Goal: Task Accomplishment & Management: Use online tool/utility

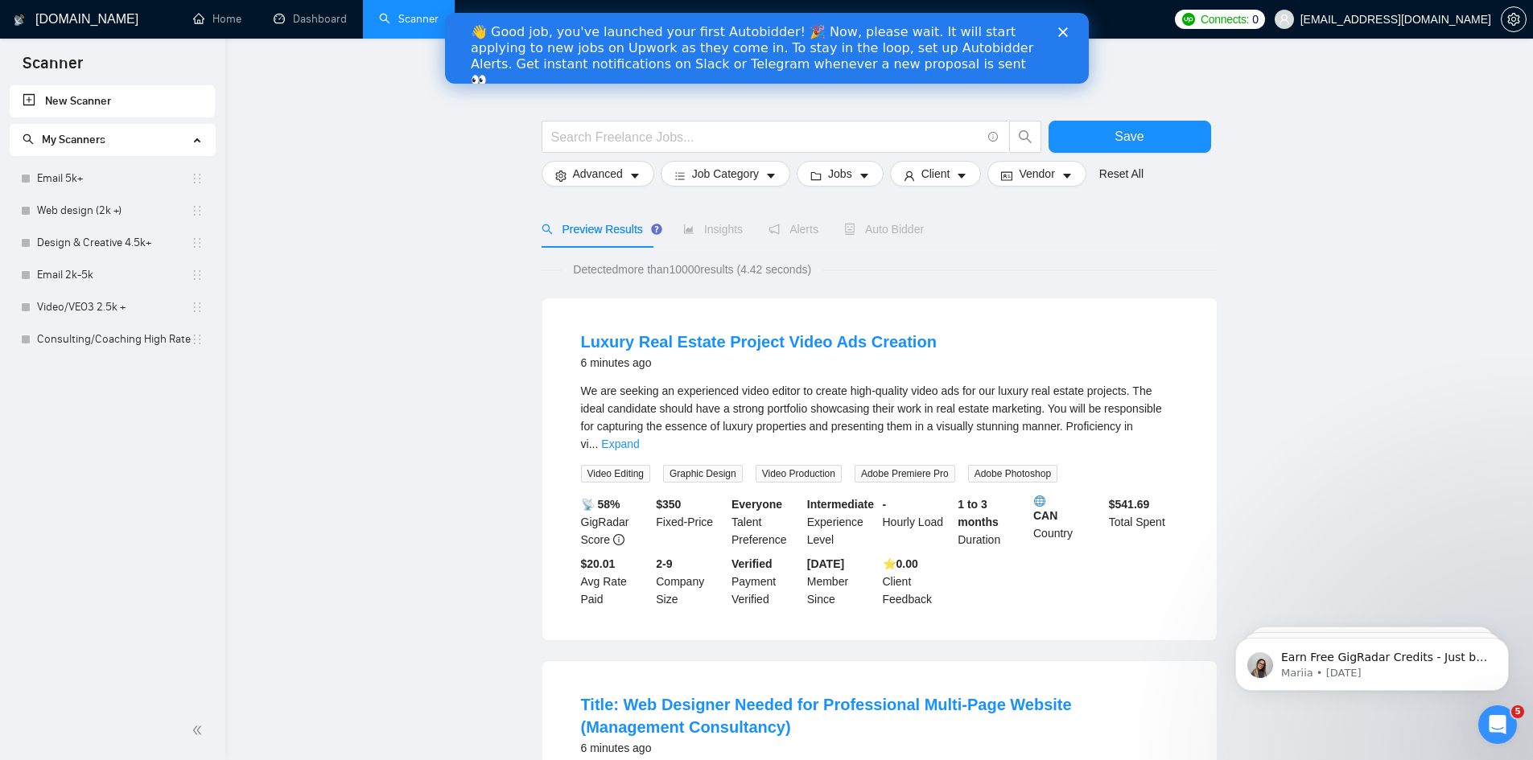
click at [1069, 28] on div "Close" at bounding box center [1065, 32] width 16 height 10
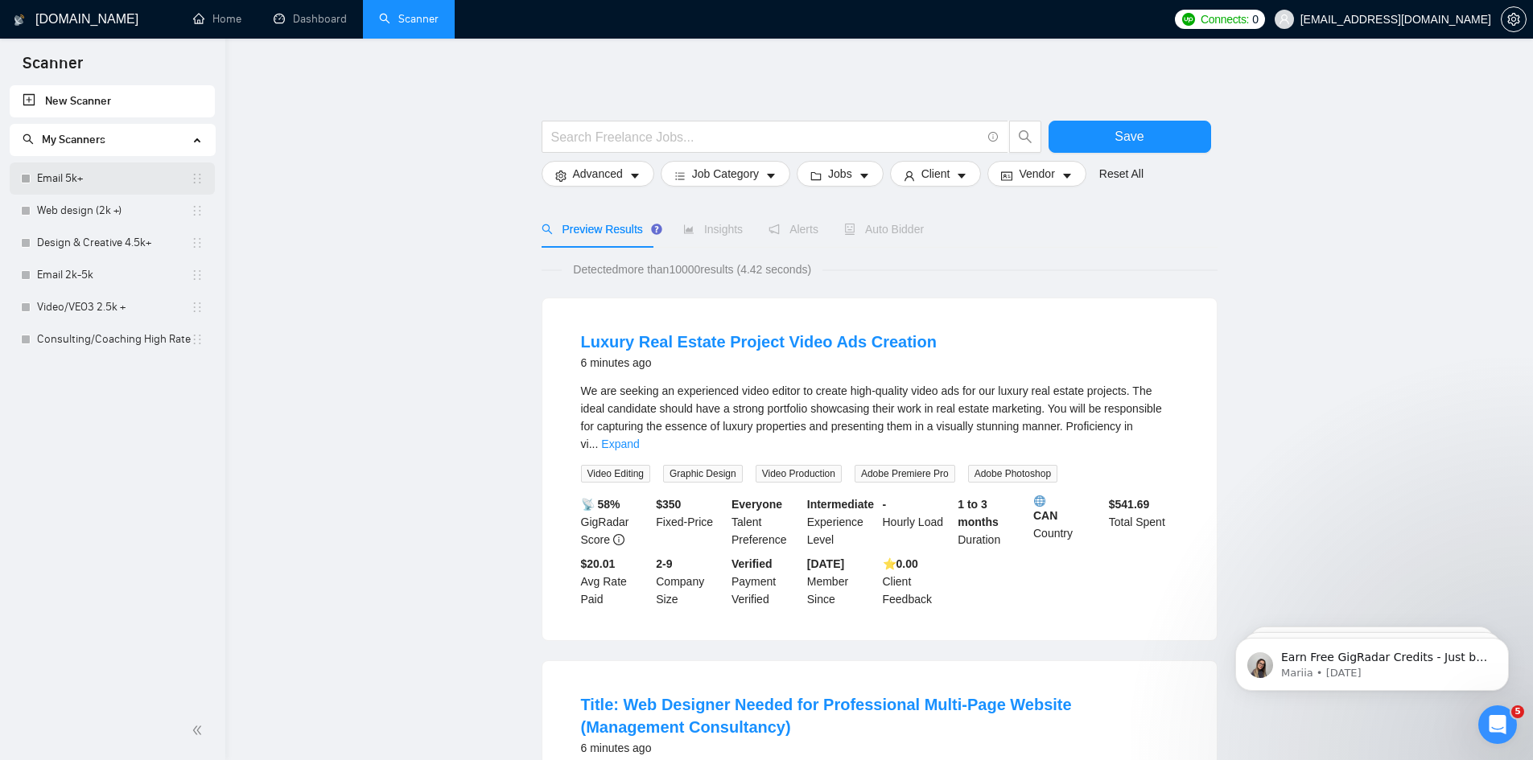
click at [108, 174] on link "Email 5k+" at bounding box center [114, 179] width 154 height 32
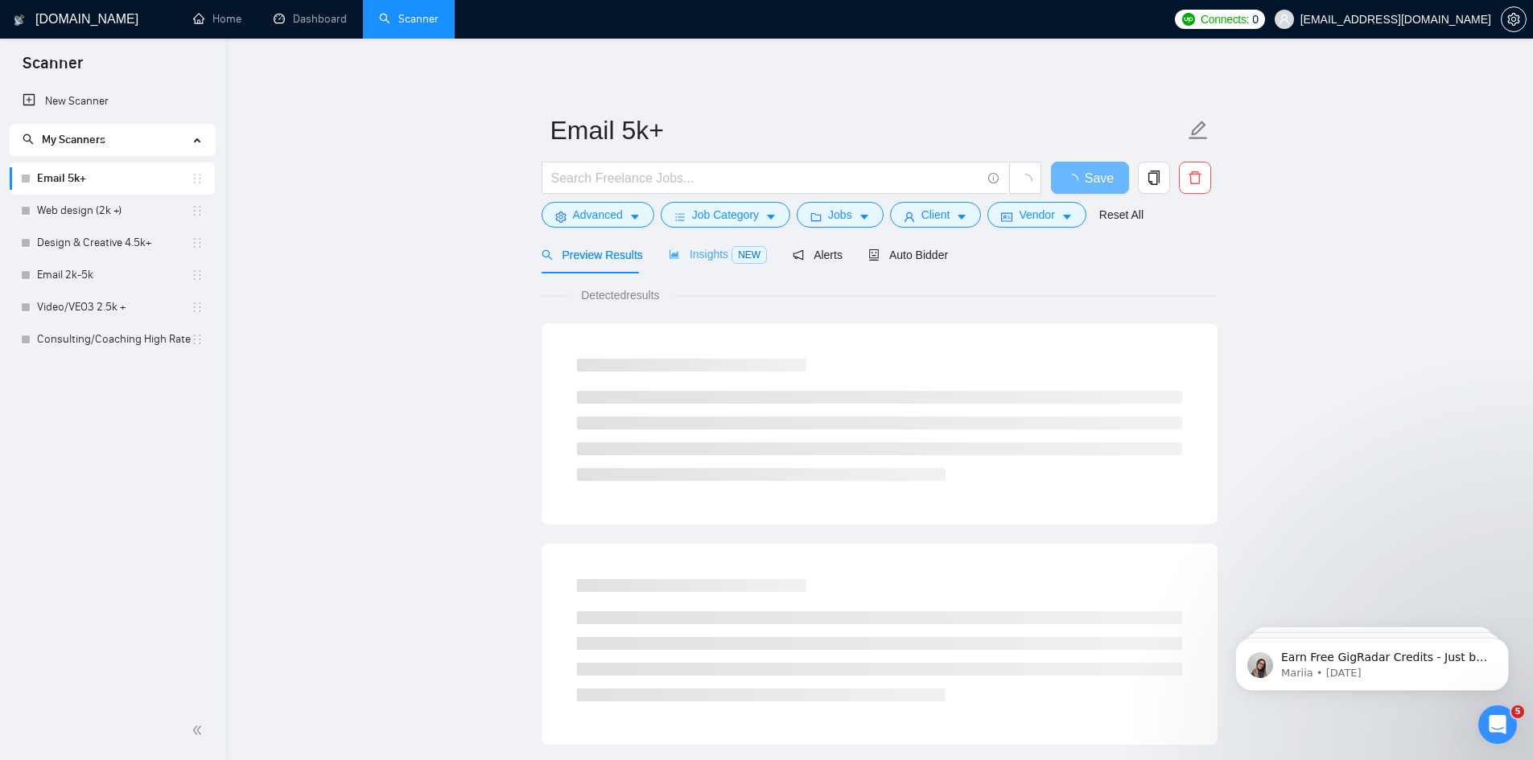
click at [694, 244] on div "Insights NEW" at bounding box center [718, 255] width 98 height 38
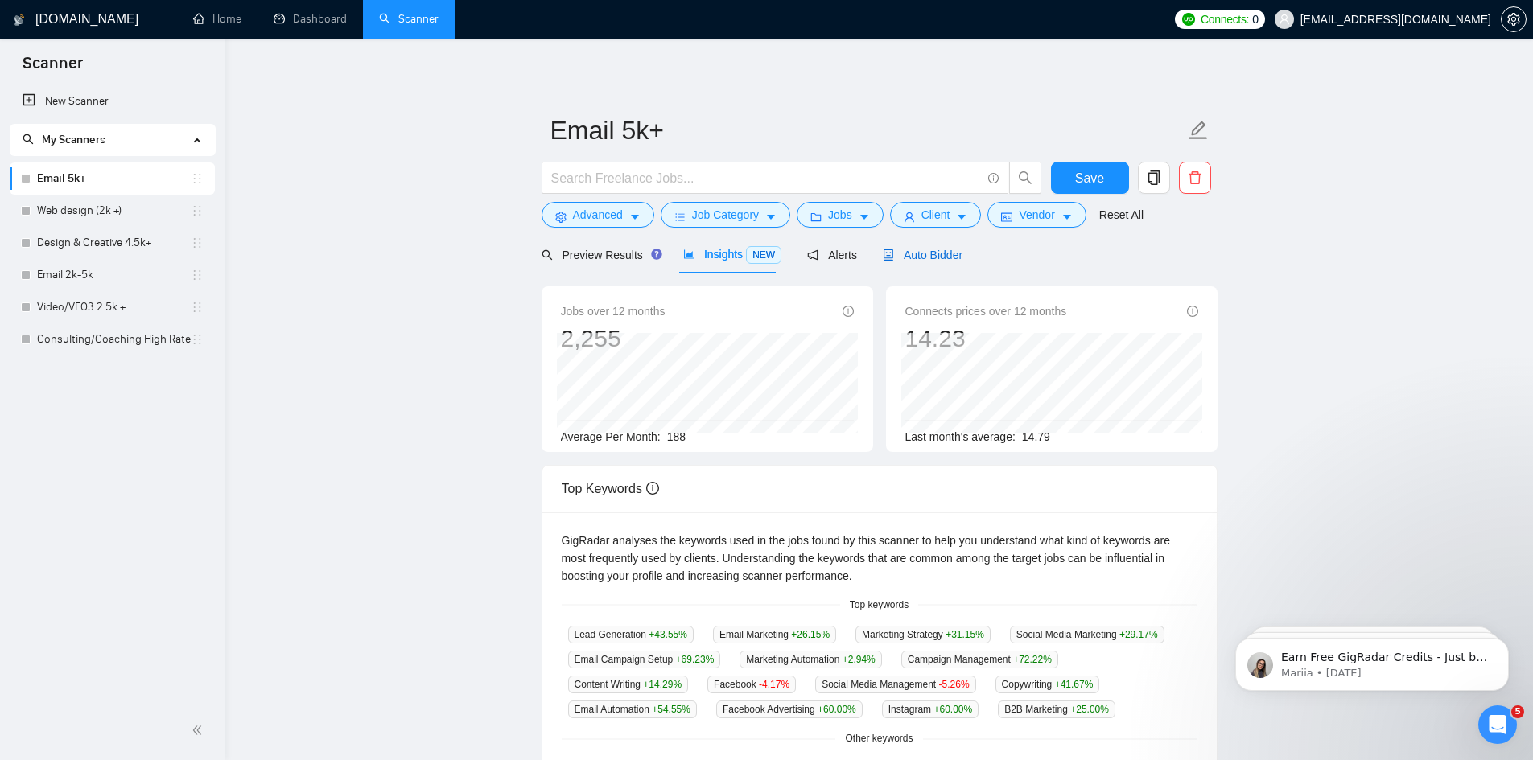
click at [922, 255] on span "Auto Bidder" at bounding box center [923, 255] width 80 height 13
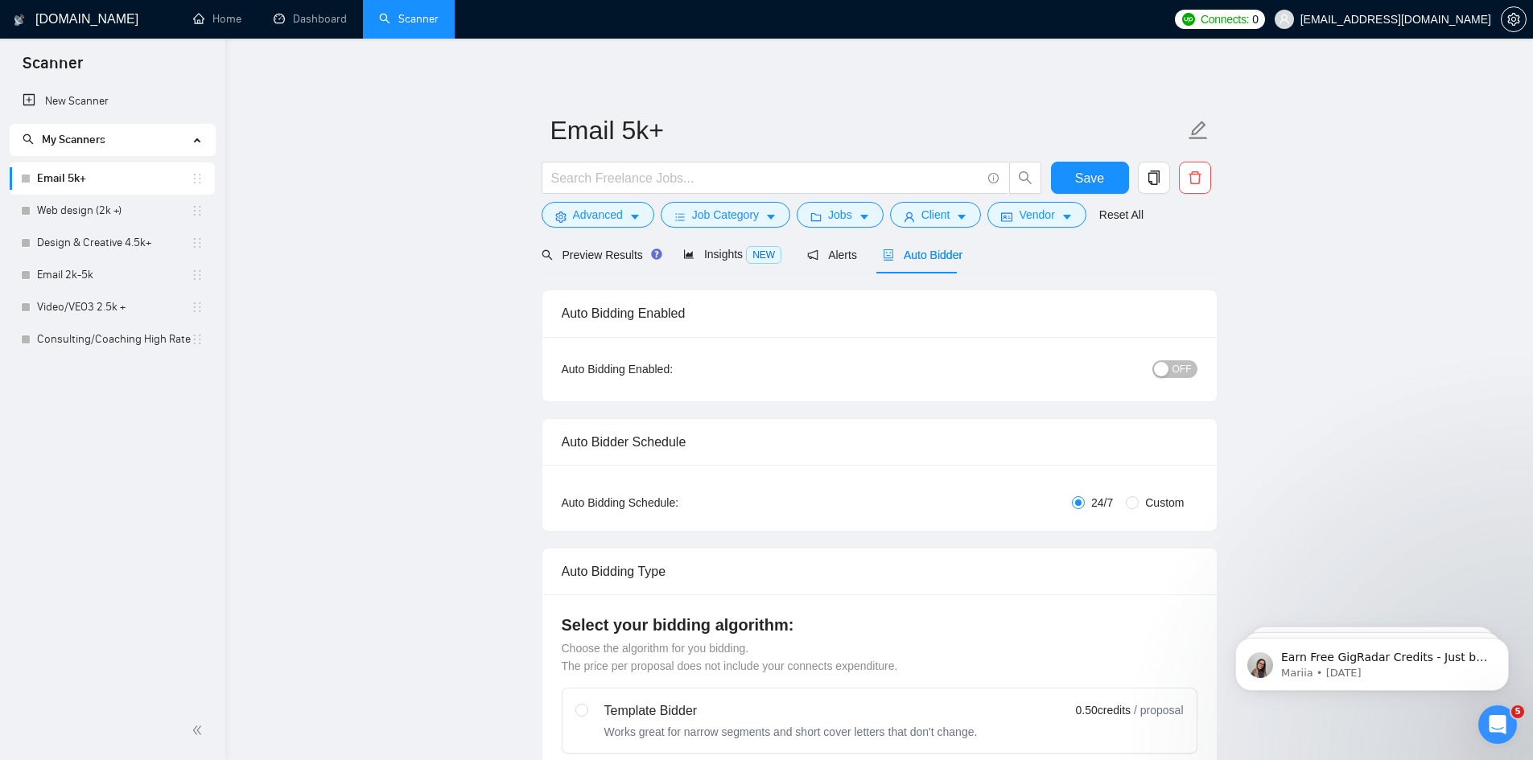
radio input "false"
radio input "true"
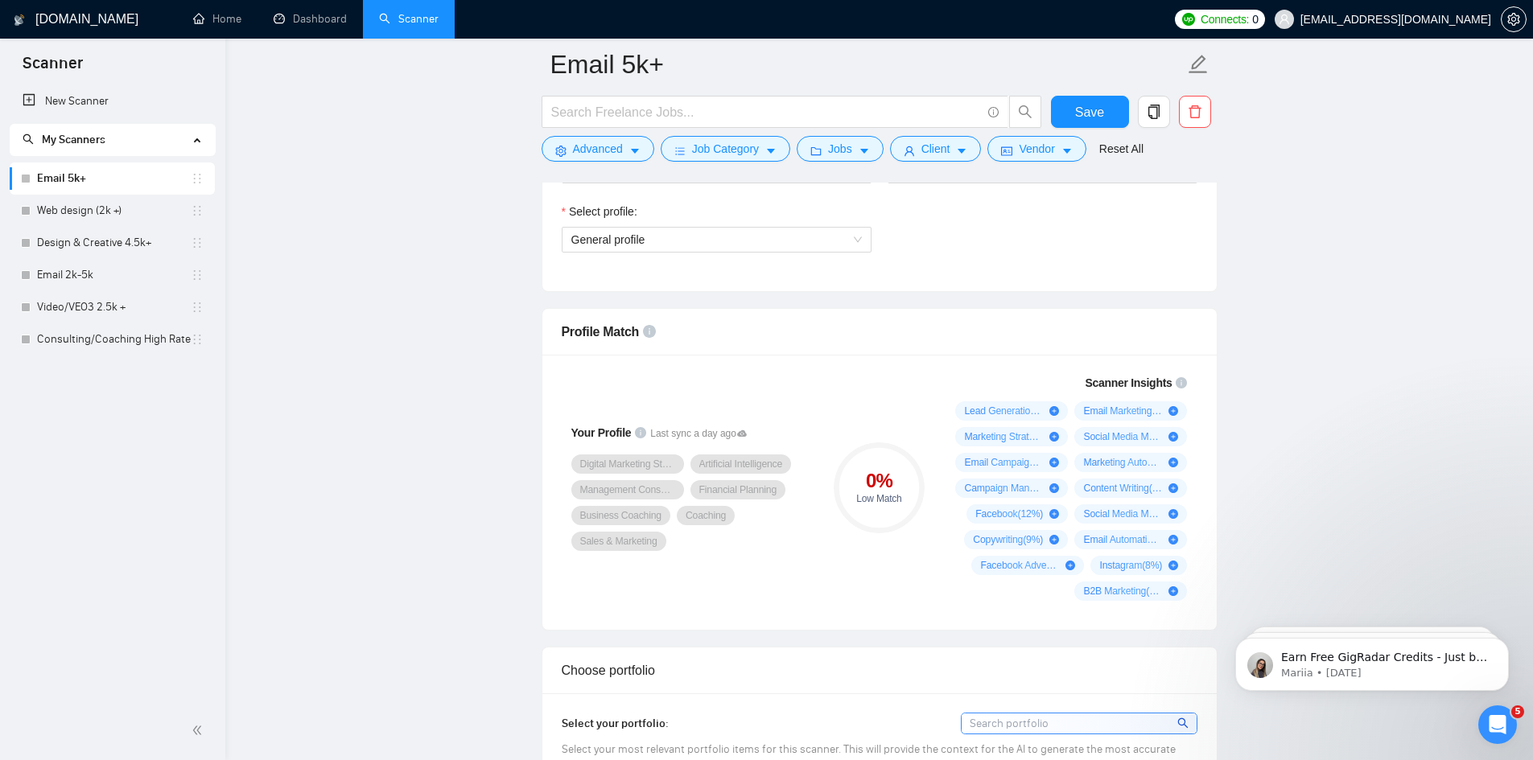
scroll to position [966, 0]
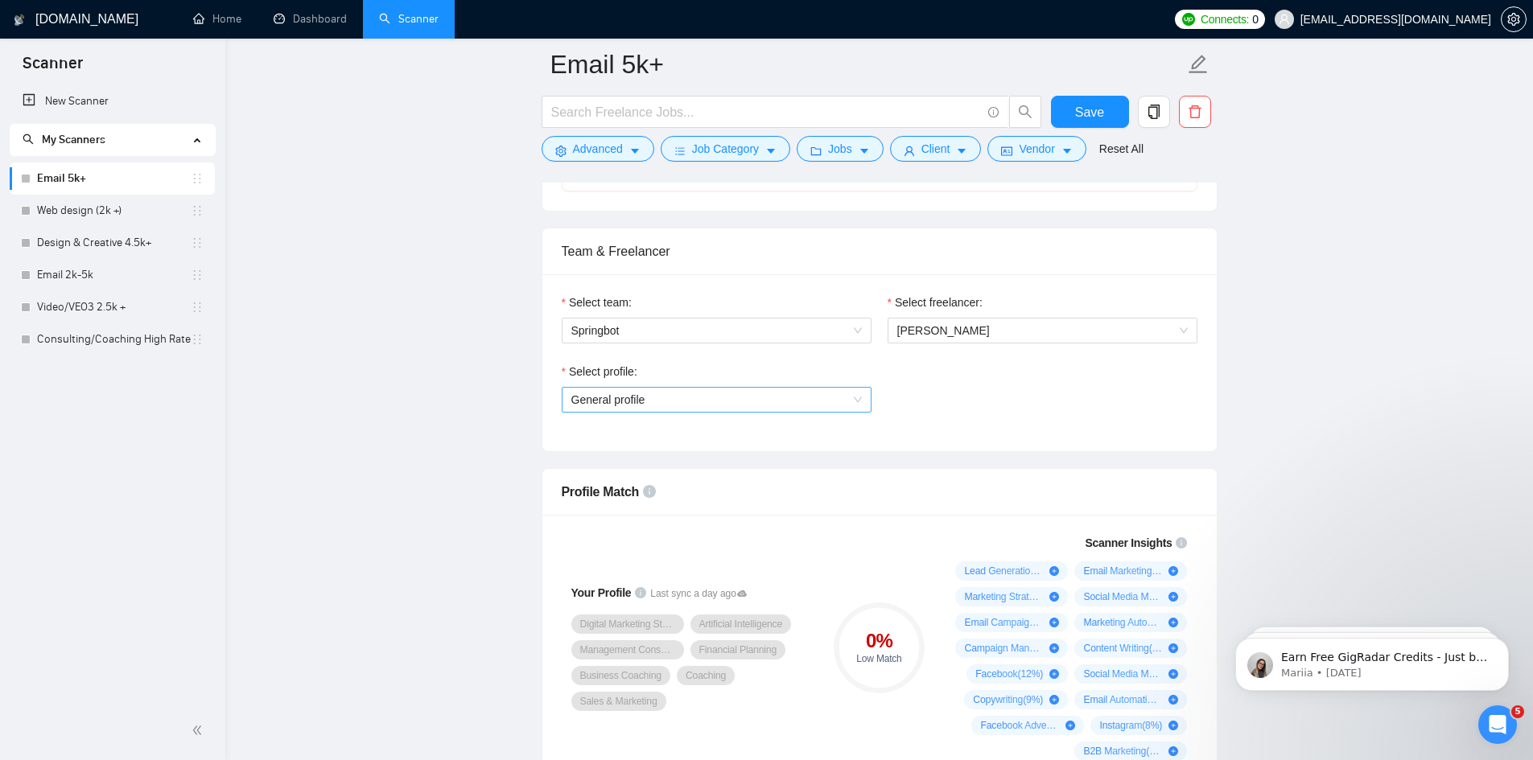
click at [760, 406] on span "General profile" at bounding box center [716, 400] width 290 height 24
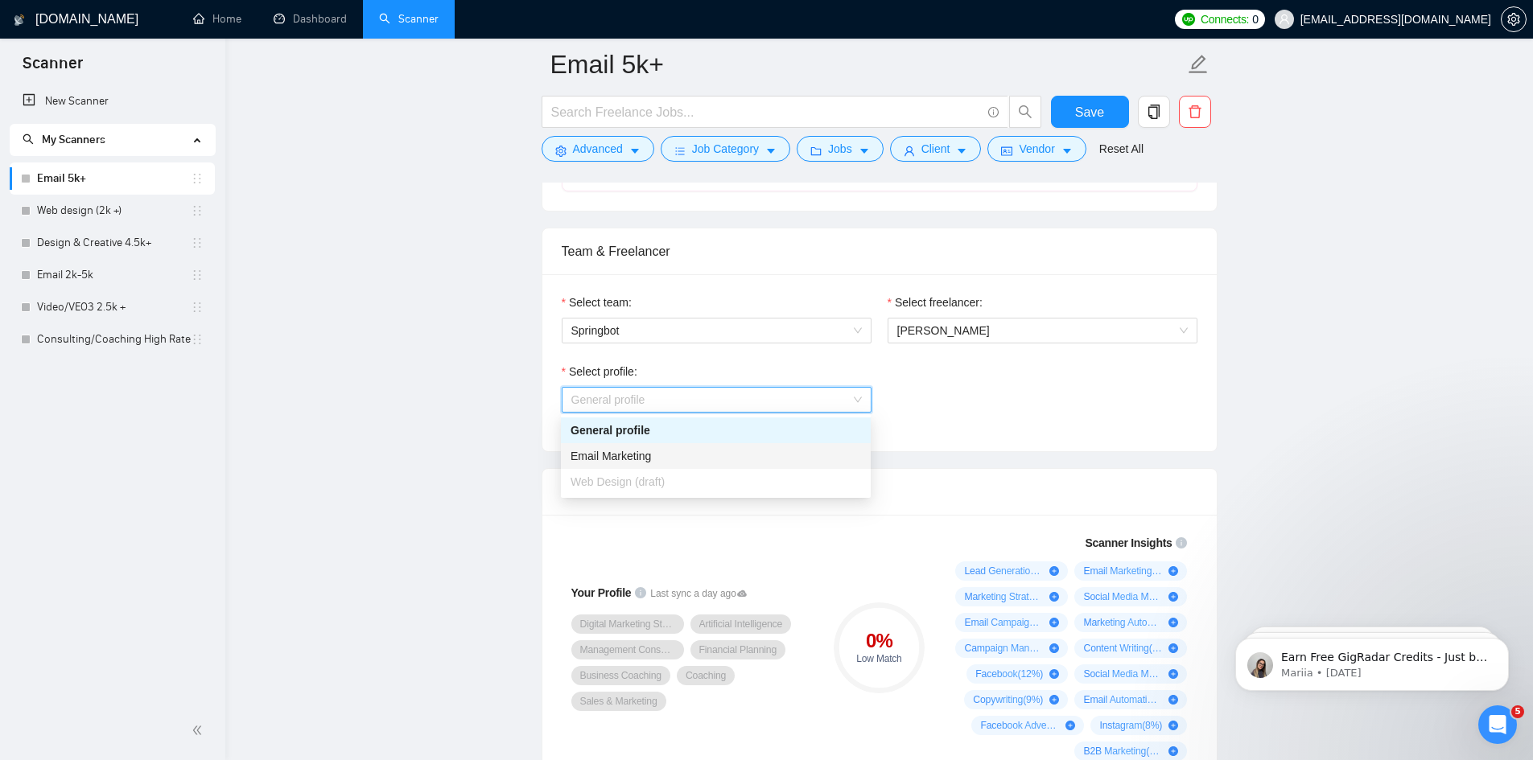
click at [689, 453] on div "Email Marketing" at bounding box center [715, 456] width 290 height 18
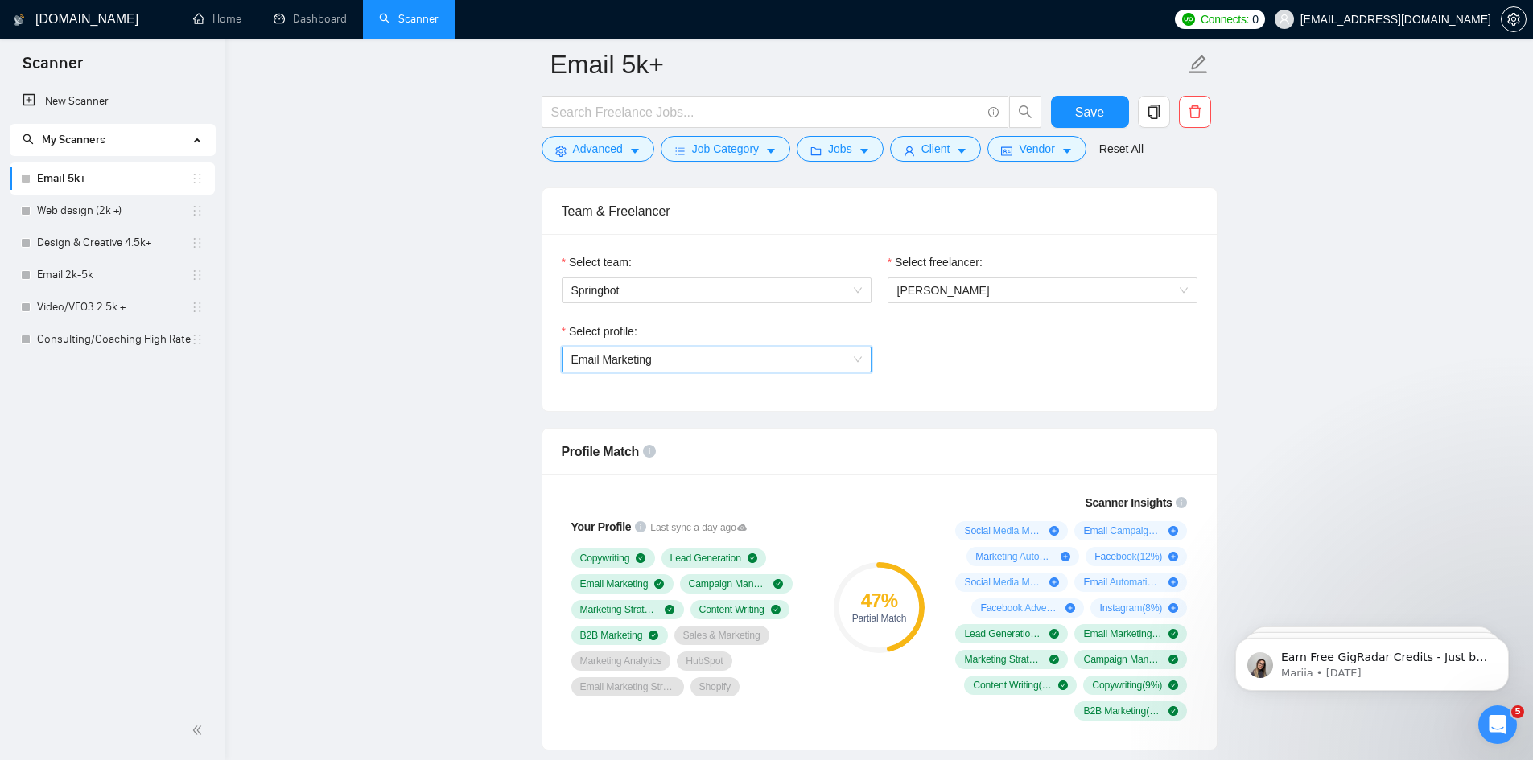
scroll to position [1046, 0]
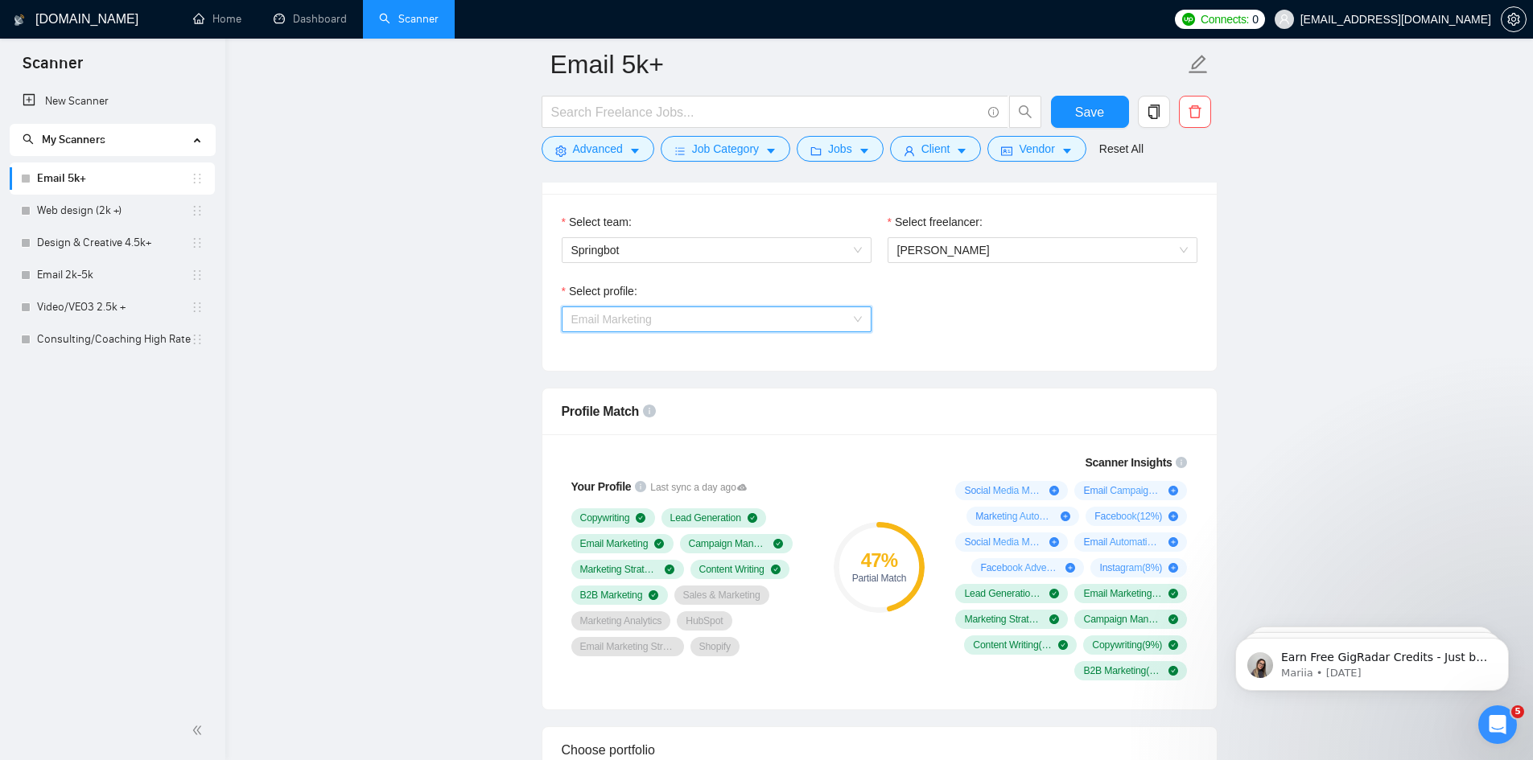
click at [705, 314] on span "Email Marketing" at bounding box center [716, 319] width 290 height 24
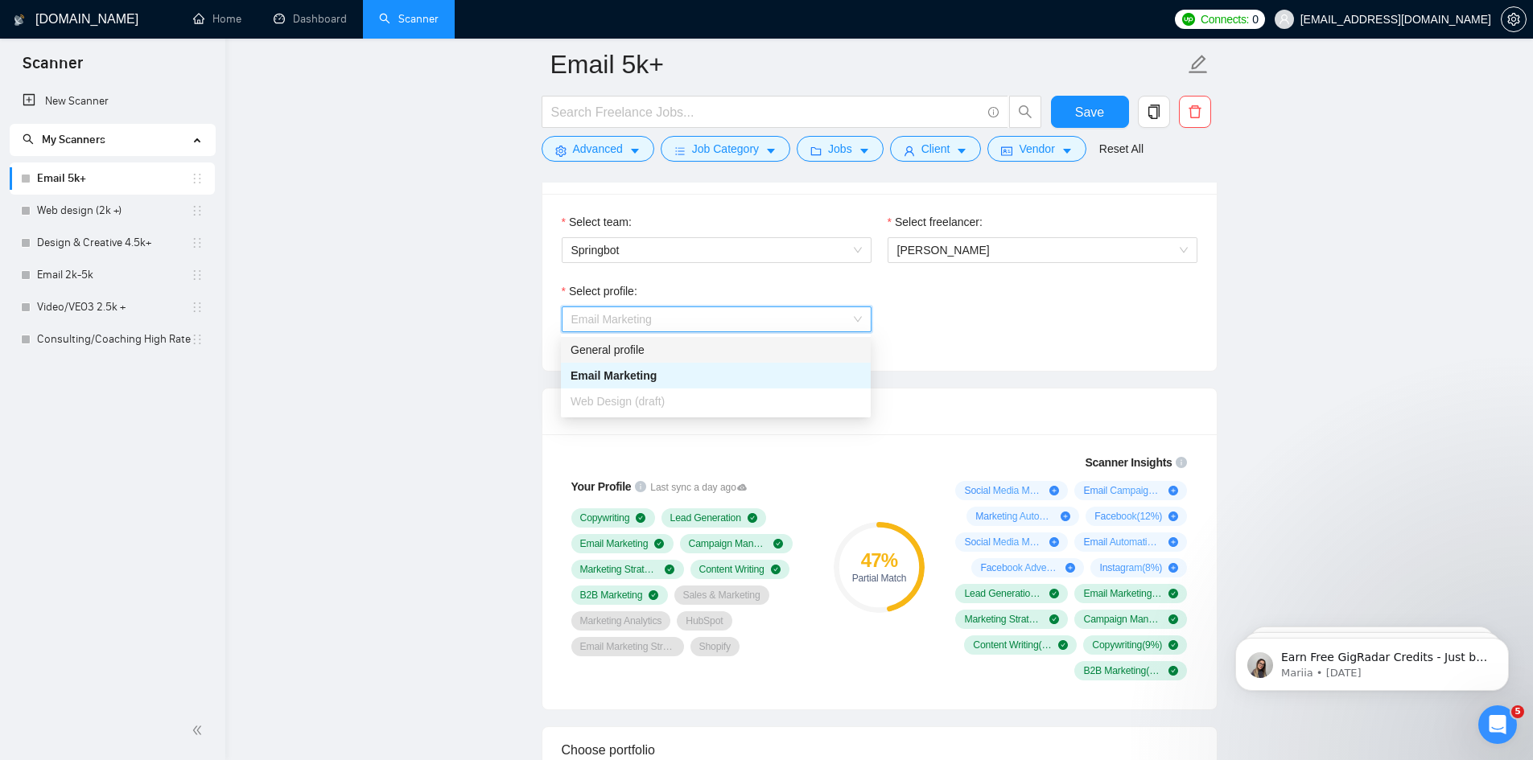
click at [675, 361] on div "General profile" at bounding box center [716, 350] width 310 height 26
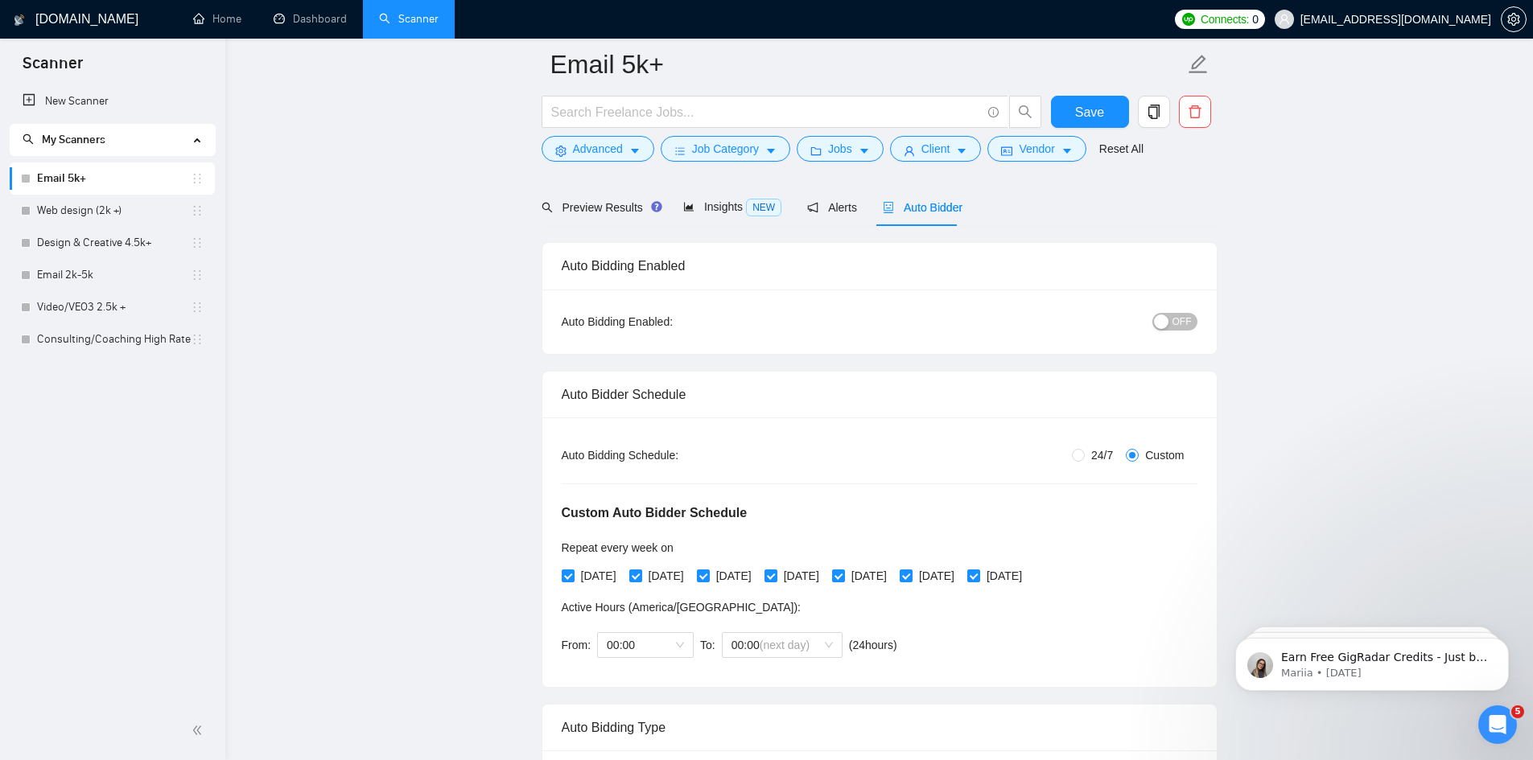
scroll to position [0, 0]
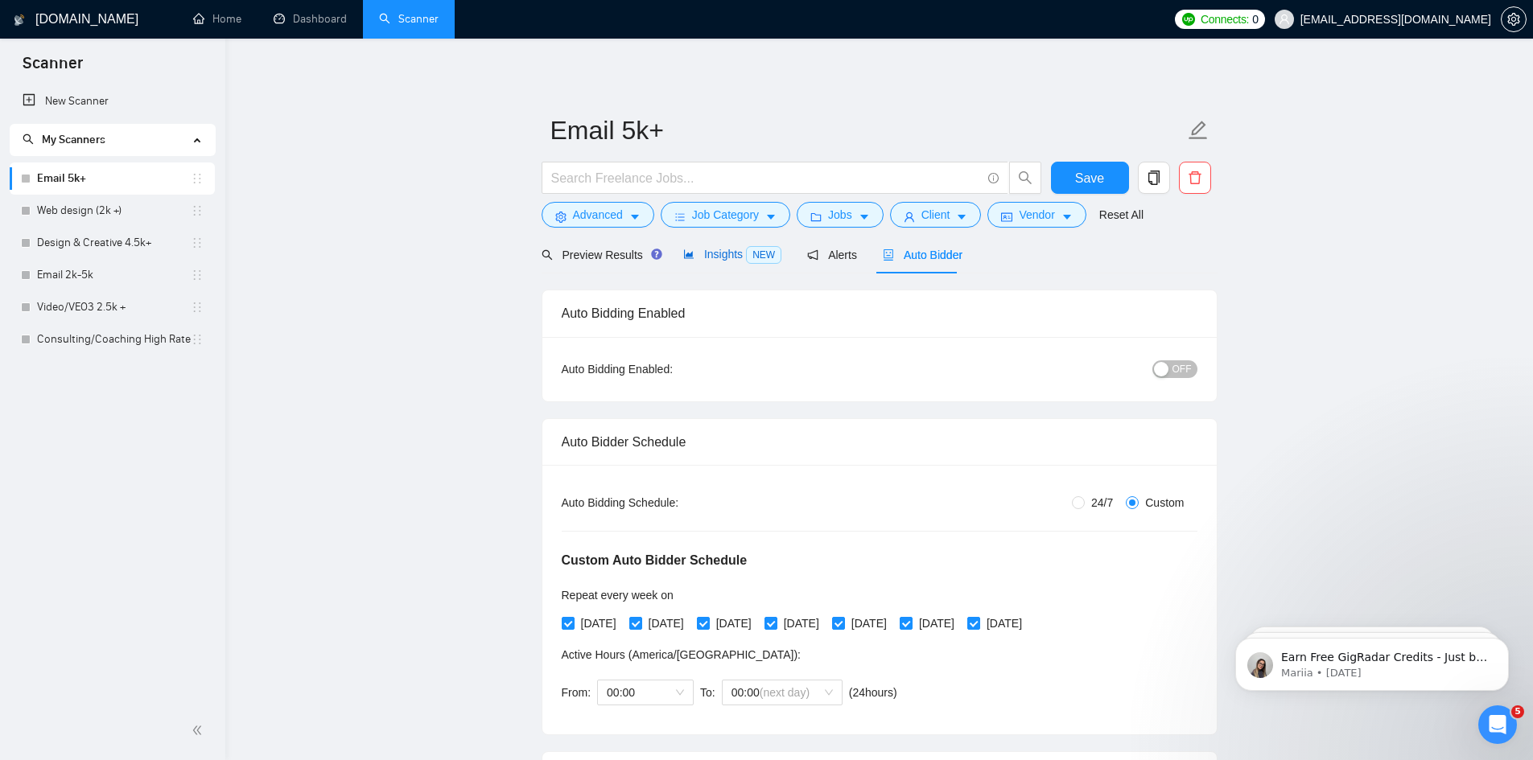
click at [736, 250] on span "Insights NEW" at bounding box center [732, 254] width 98 height 13
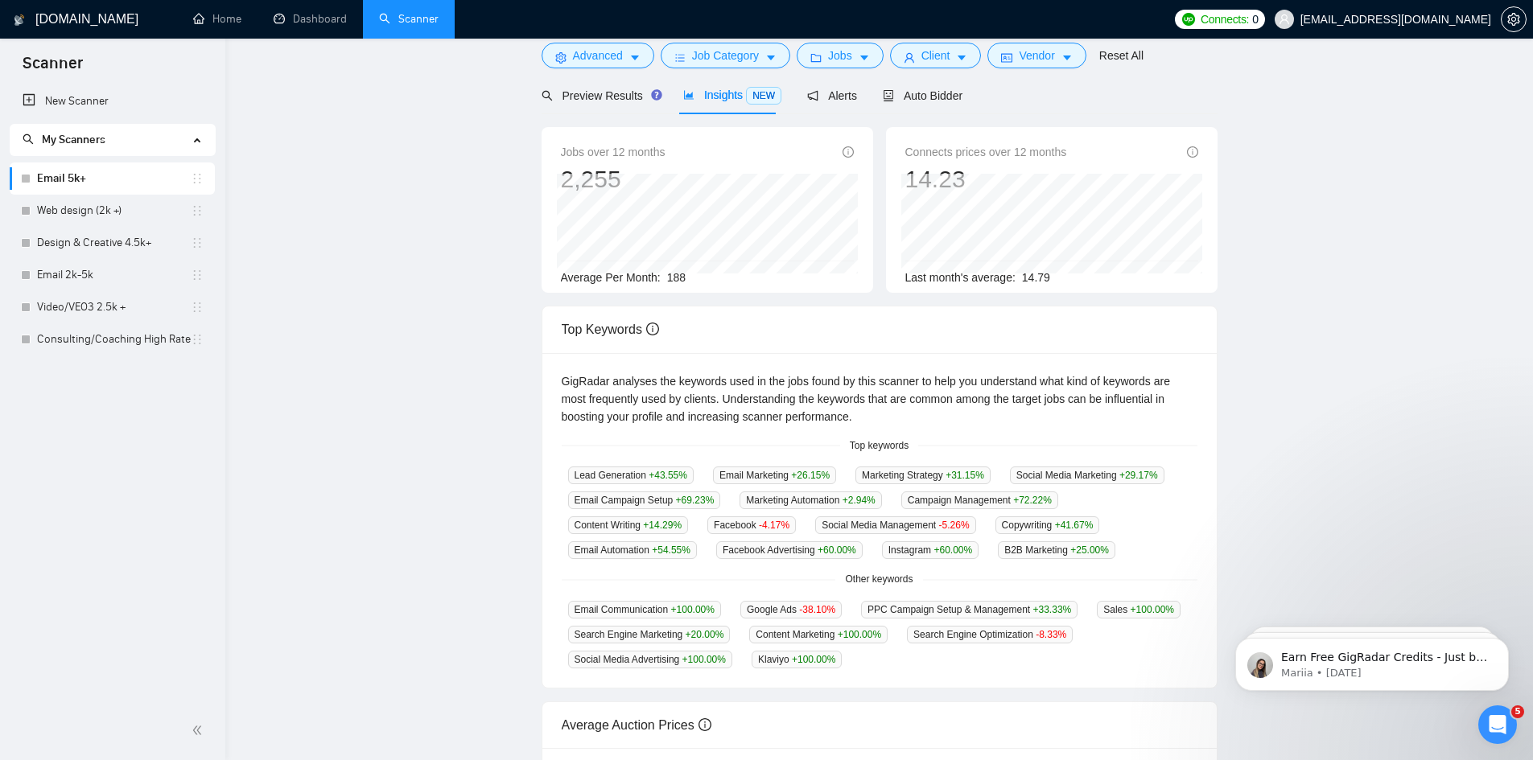
scroll to position [161, 0]
